Goal: Task Accomplishment & Management: Manage account settings

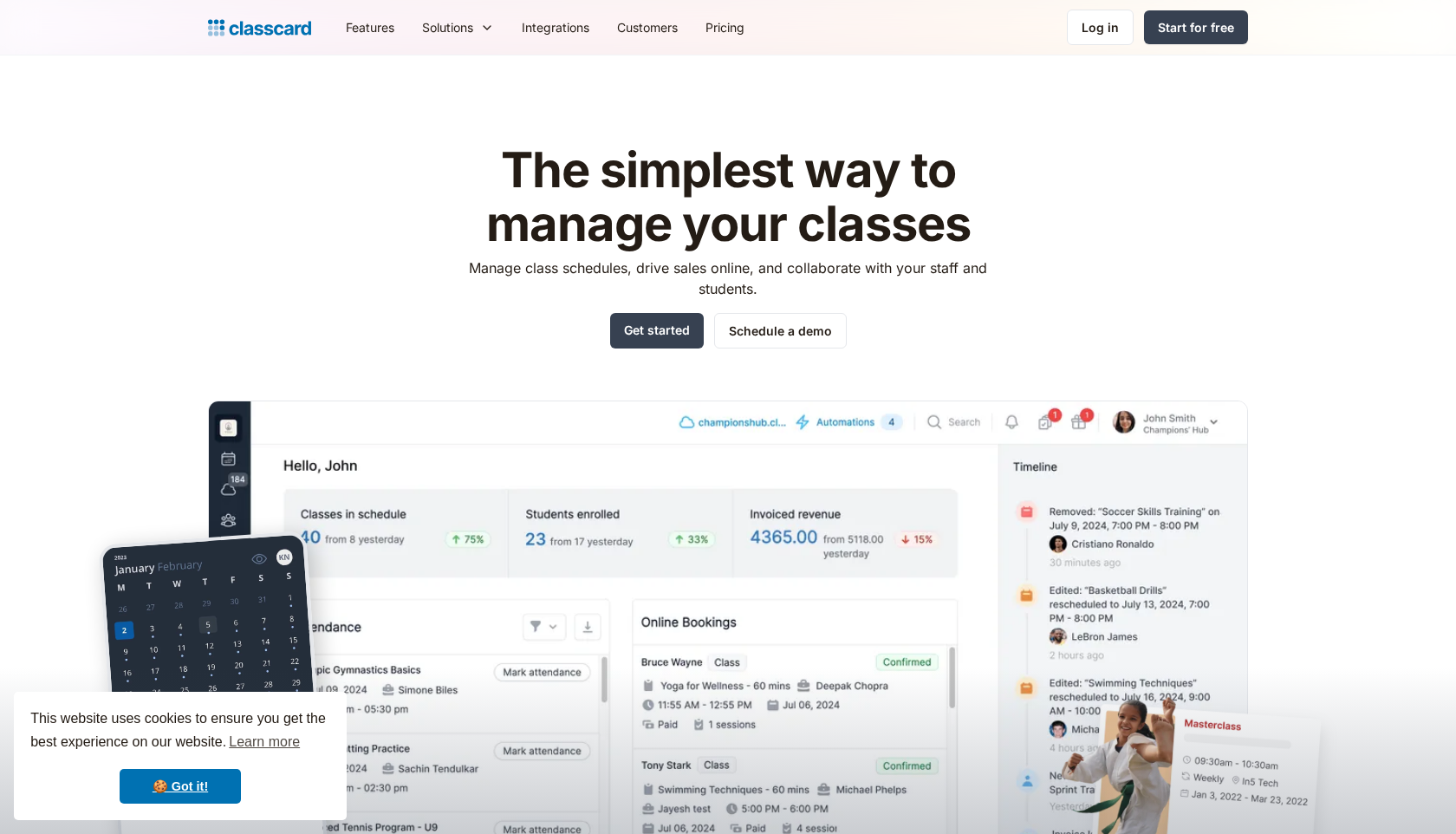
click at [1115, 8] on nav "Features Resources Blog The latest industry news, updates and info. Customer st…" at bounding box center [790, 27] width 916 height 39
click at [1109, 19] on div "Log in" at bounding box center [1100, 27] width 38 height 18
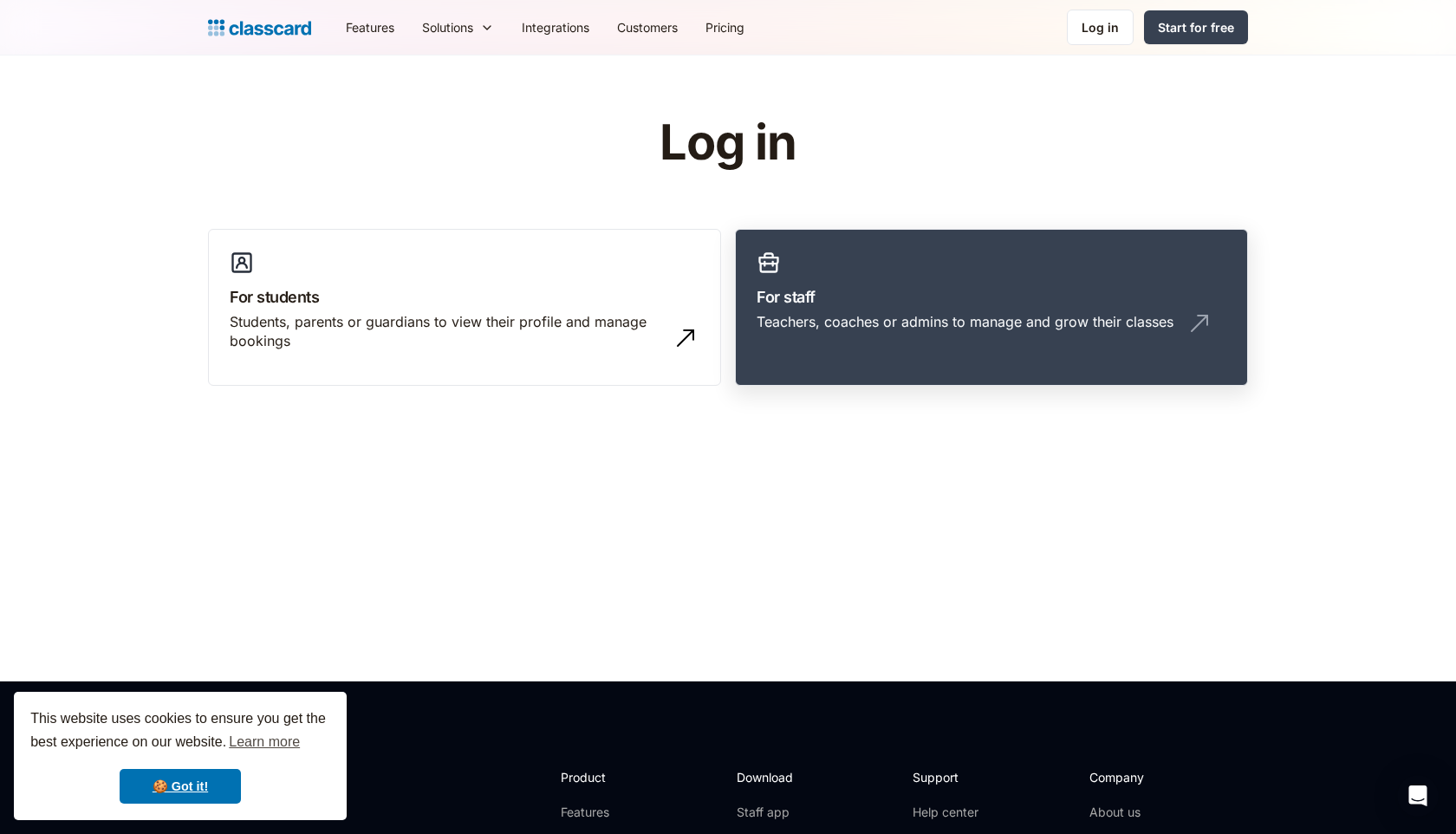
click at [834, 295] on h3 "For staff" at bounding box center [992, 297] width 470 height 23
